Goal: Information Seeking & Learning: Check status

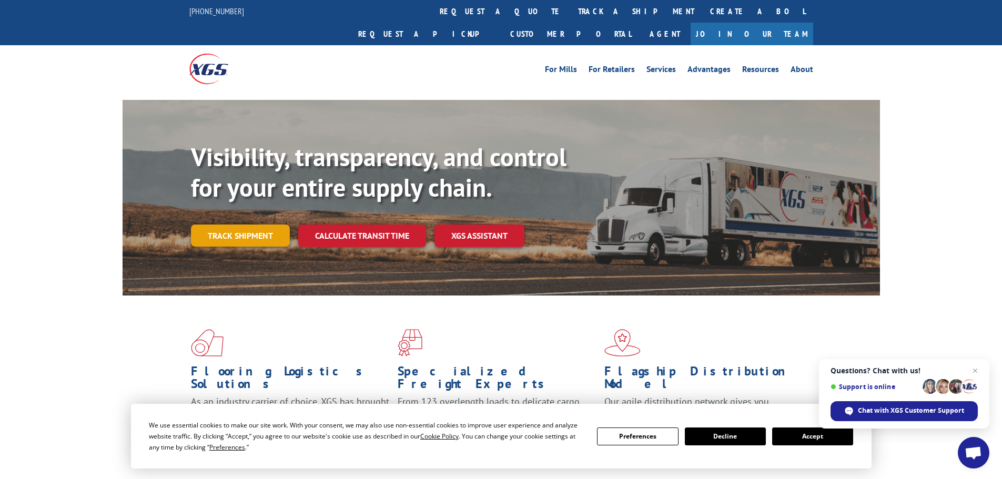
click at [253, 225] on link "Track shipment" at bounding box center [240, 236] width 99 height 22
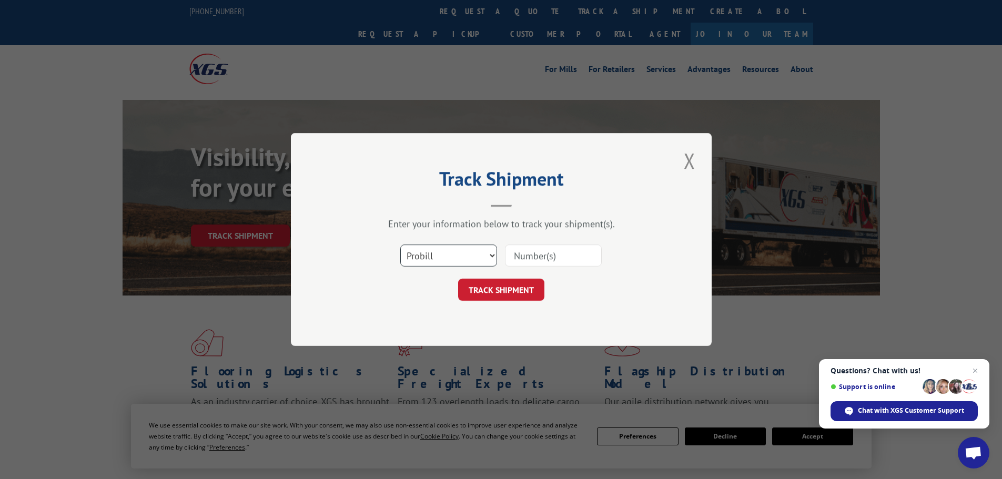
click at [438, 256] on select "Select category... Probill BOL PO" at bounding box center [448, 256] width 97 height 22
select select "po"
click at [400, 245] on select "Select category... Probill BOL PO" at bounding box center [448, 256] width 97 height 22
paste input "29521421"
type input "29521421"
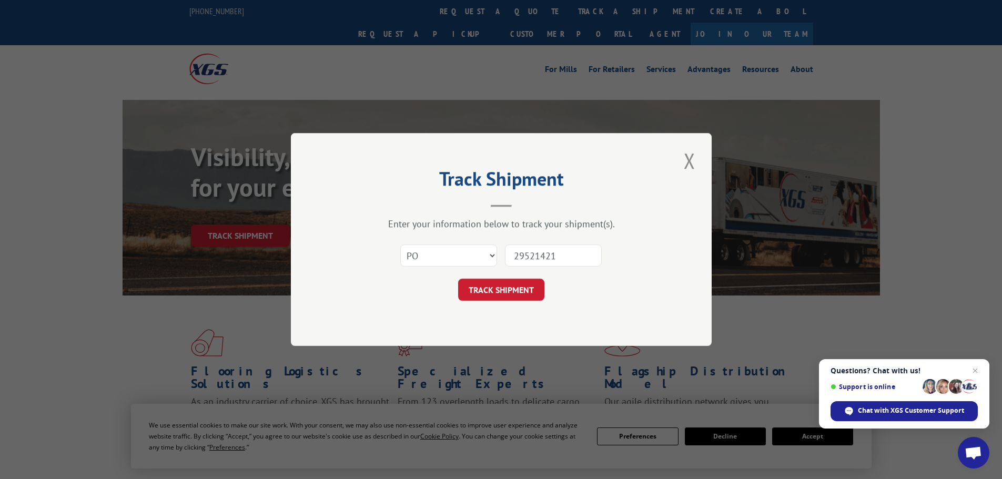
drag, startPoint x: 518, startPoint y: 294, endPoint x: 515, endPoint y: 268, distance: 26.5
click at [517, 294] on button "TRACK SHIPMENT" at bounding box center [501, 290] width 86 height 22
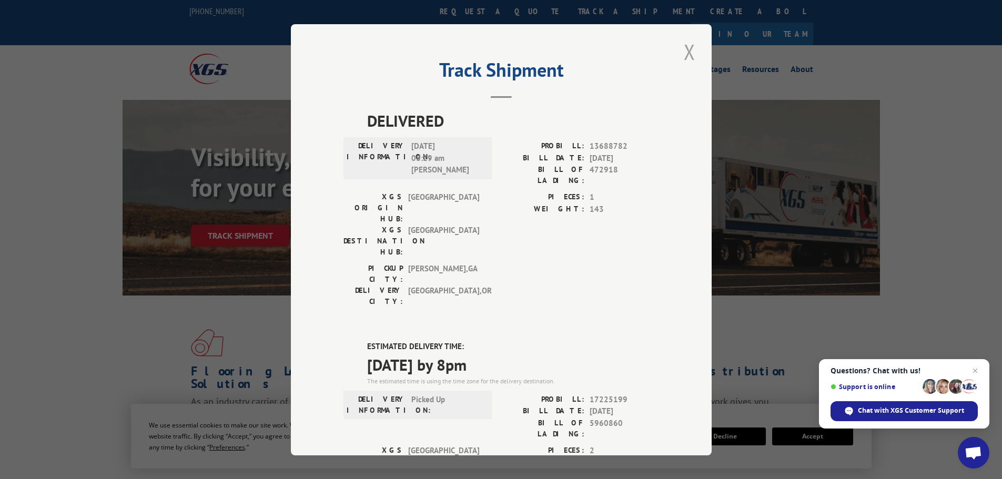
click at [686, 55] on button "Close modal" at bounding box center [690, 51] width 18 height 29
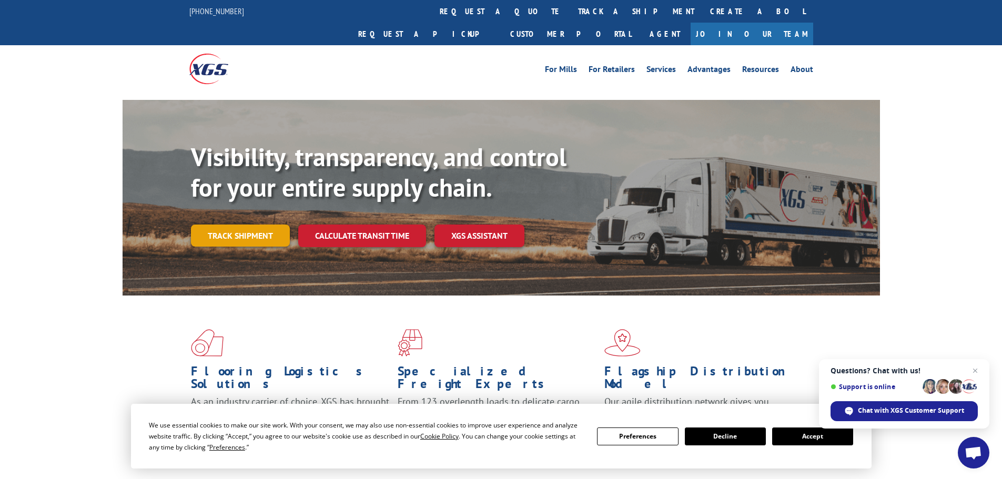
click at [234, 225] on link "Track shipment" at bounding box center [240, 236] width 99 height 22
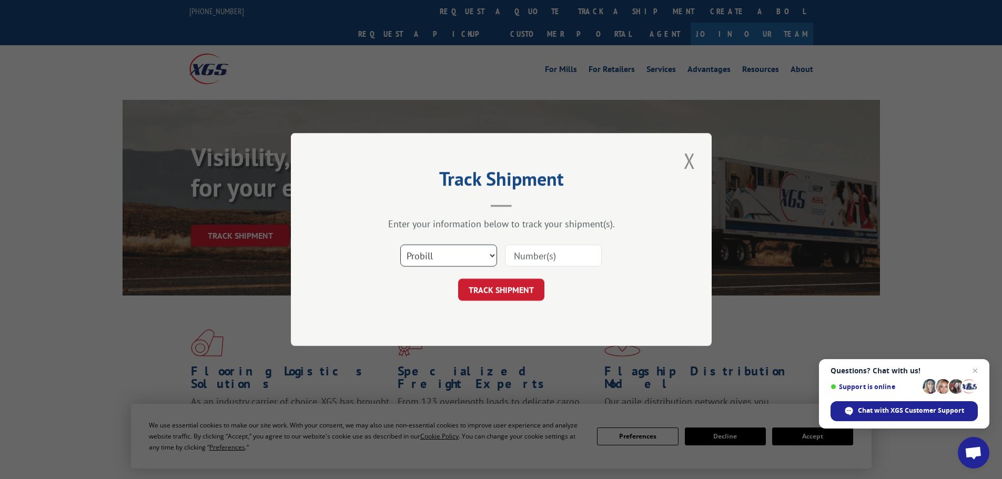
drag, startPoint x: 455, startPoint y: 259, endPoint x: 454, endPoint y: 245, distance: 14.3
click at [455, 258] on select "Select category... Probill BOL PO" at bounding box center [448, 256] width 97 height 22
select select "po"
click at [400, 245] on select "Select category... Probill BOL PO" at bounding box center [448, 256] width 97 height 22
paste input "29521373"
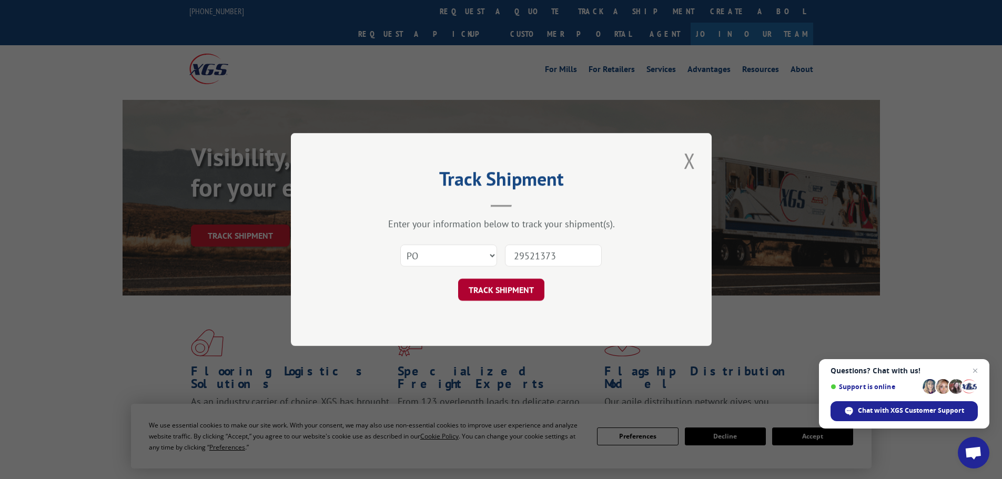
type input "29521373"
click at [493, 293] on button "TRACK SHIPMENT" at bounding box center [501, 290] width 86 height 22
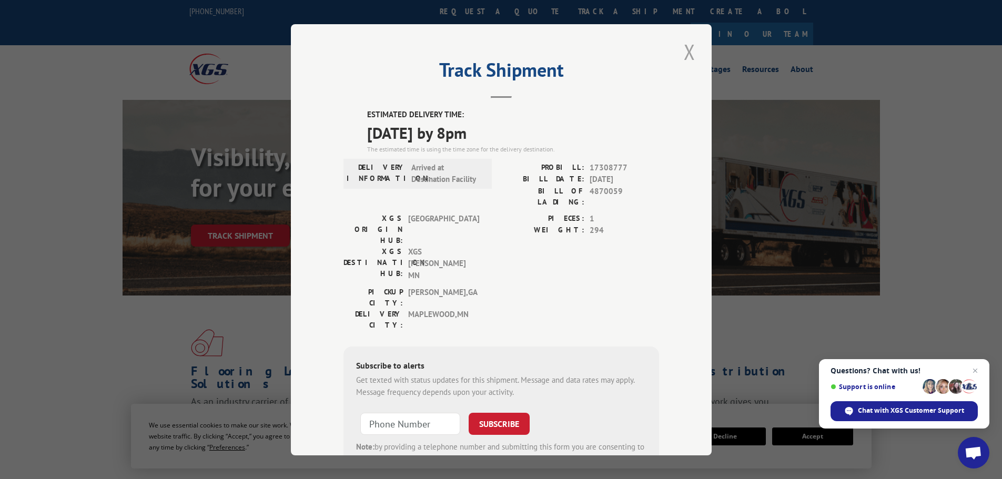
click at [684, 52] on button "Close modal" at bounding box center [690, 51] width 18 height 29
